Goal: Browse casually

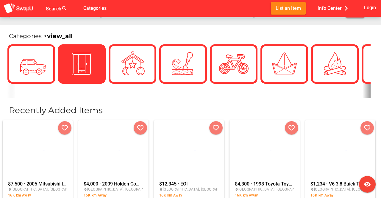
scroll to position [162, 0]
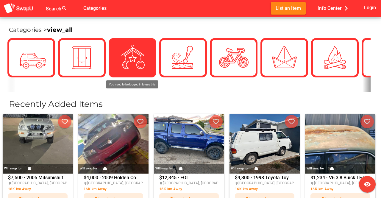
click at [121, 57] on img at bounding box center [133, 58] width 30 height 30
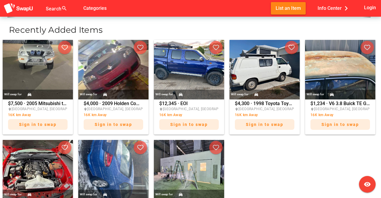
scroll to position [232, 0]
